Goal: Find specific page/section

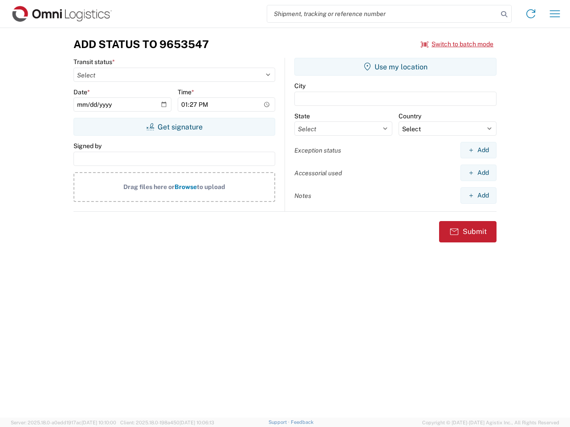
click at [382, 14] on input "search" at bounding box center [382, 13] width 231 height 17
click at [504, 14] on icon at bounding box center [504, 14] width 12 height 12
click at [531, 14] on icon at bounding box center [530, 14] width 14 height 14
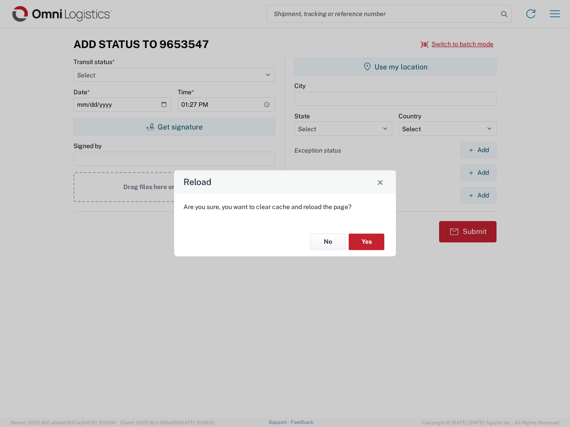
click at [555, 14] on div "Reload Are you sure, you want to clear cache and reload the page? No Yes" at bounding box center [285, 213] width 570 height 427
click at [457, 44] on div "Reload Are you sure, you want to clear cache and reload the page? No Yes" at bounding box center [285, 213] width 570 height 427
click at [174, 127] on div "Reload Are you sure, you want to clear cache and reload the page? No Yes" at bounding box center [285, 213] width 570 height 427
click at [395, 67] on div "Reload Are you sure, you want to clear cache and reload the page? No Yes" at bounding box center [285, 213] width 570 height 427
click at [478, 150] on div "Reload Are you sure, you want to clear cache and reload the page? No Yes" at bounding box center [285, 213] width 570 height 427
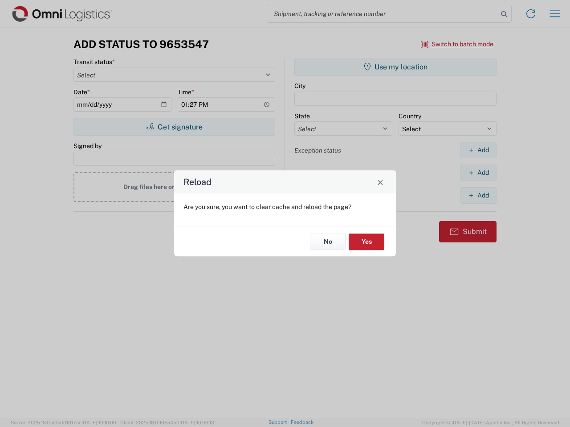
click at [478, 173] on div "Reload Are you sure, you want to clear cache and reload the page? No Yes" at bounding box center [285, 213] width 570 height 427
click at [478, 195] on div "Reload Are you sure, you want to clear cache and reload the page? No Yes" at bounding box center [285, 213] width 570 height 427
